Goal: Download file/media

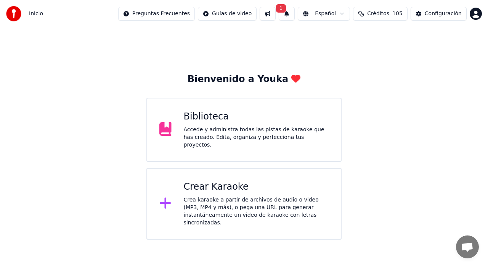
click at [229, 132] on div "Accede y administra todas las pistas de karaoke que has creado. Edita, organiza…" at bounding box center [256, 137] width 145 height 23
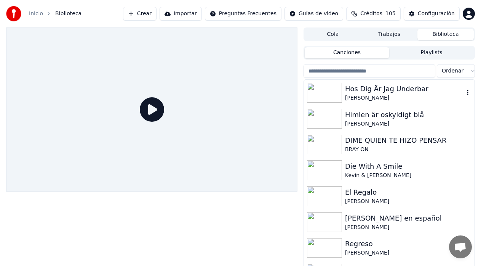
click at [385, 95] on div "[PERSON_NAME]" at bounding box center [404, 98] width 119 height 8
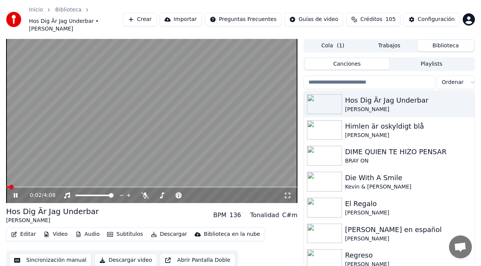
click at [16, 192] on icon at bounding box center [21, 195] width 18 height 6
click at [187, 193] on span at bounding box center [189, 195] width 5 height 5
click at [214, 191] on icon at bounding box center [216, 195] width 7 height 8
click at [15, 192] on icon at bounding box center [15, 194] width 5 height 5
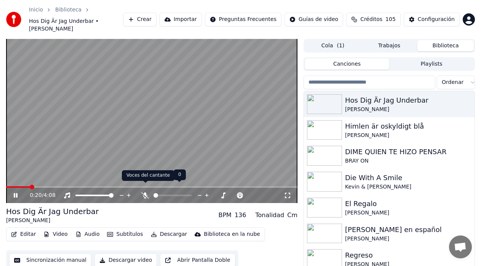
click at [145, 192] on icon at bounding box center [145, 195] width 8 height 6
click at [144, 192] on icon at bounding box center [145, 195] width 4 height 6
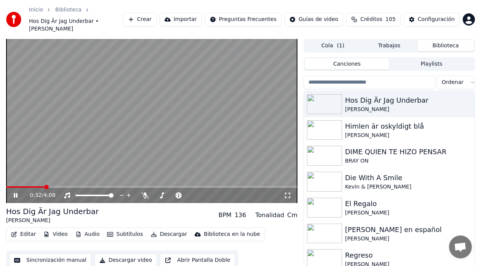
click at [16, 193] on icon at bounding box center [16, 195] width 4 height 5
click at [162, 229] on button "Descargar" at bounding box center [169, 234] width 43 height 11
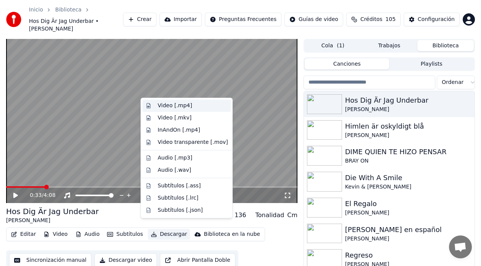
click at [165, 106] on div "Video [.mp4]" at bounding box center [175, 106] width 34 height 8
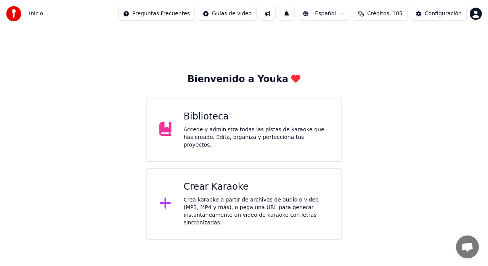
click at [398, 16] on span "105" at bounding box center [397, 14] width 10 height 8
click at [259, 131] on div "Accede y administra todas las pistas de karaoke que has creado. Edita, organiza…" at bounding box center [256, 137] width 145 height 23
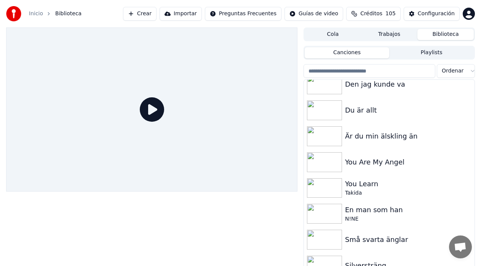
scroll to position [13, 0]
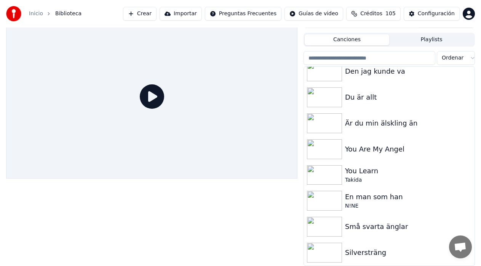
click at [379, 16] on span "Créditos" at bounding box center [371, 14] width 22 height 8
